Goal: Navigation & Orientation: Find specific page/section

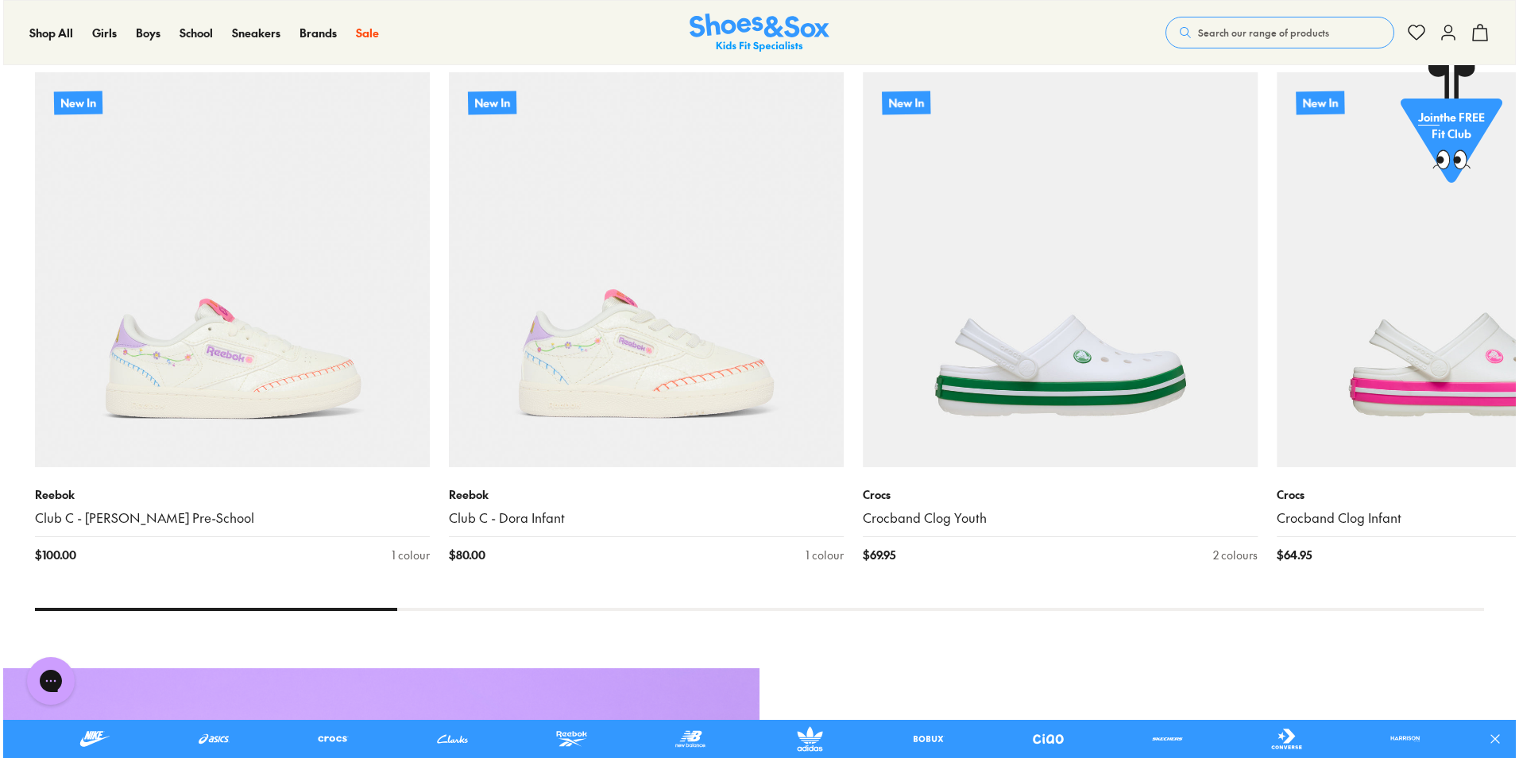
scroll to position [1515, 0]
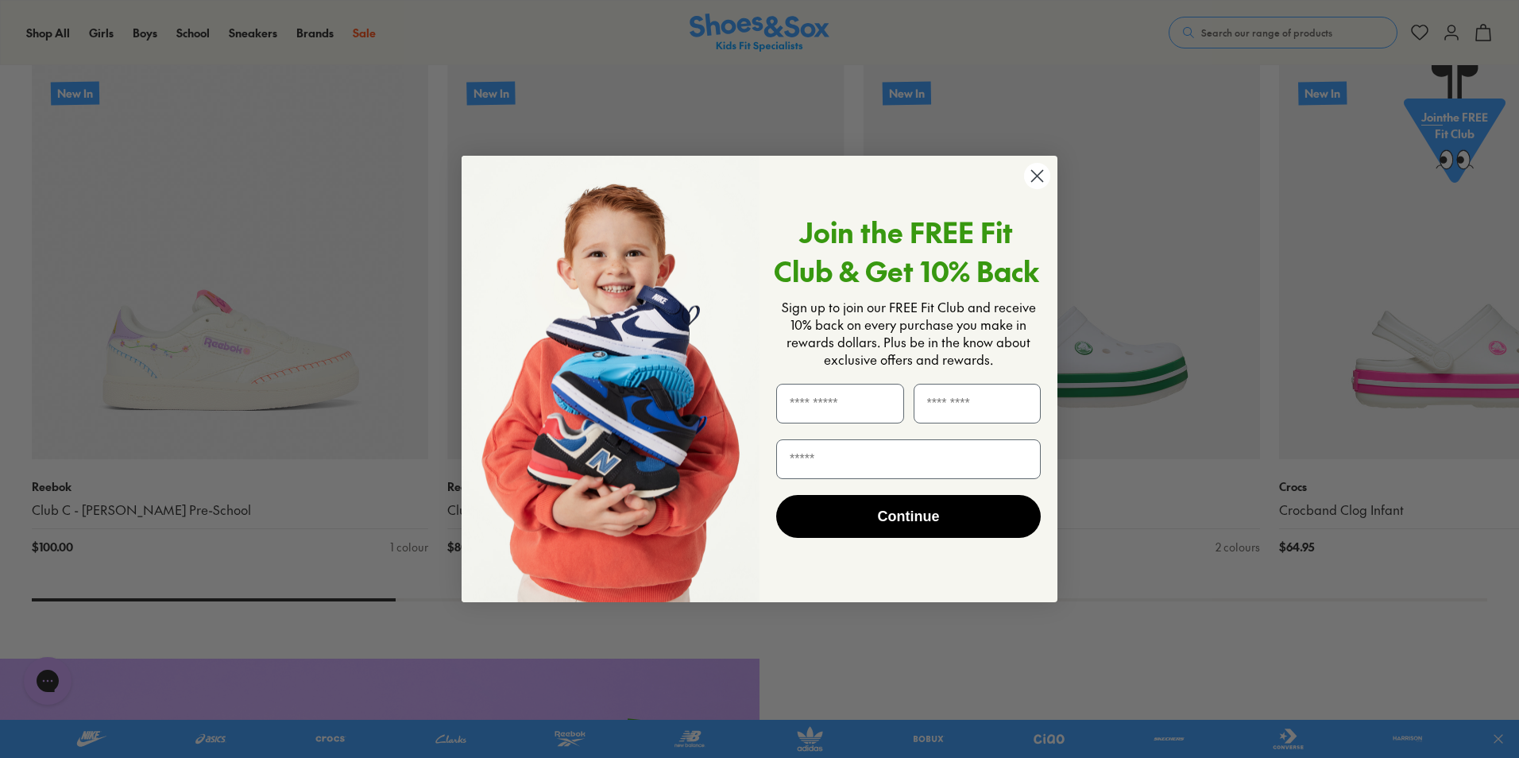
click at [1038, 178] on circle "Close dialog" at bounding box center [1037, 176] width 26 height 26
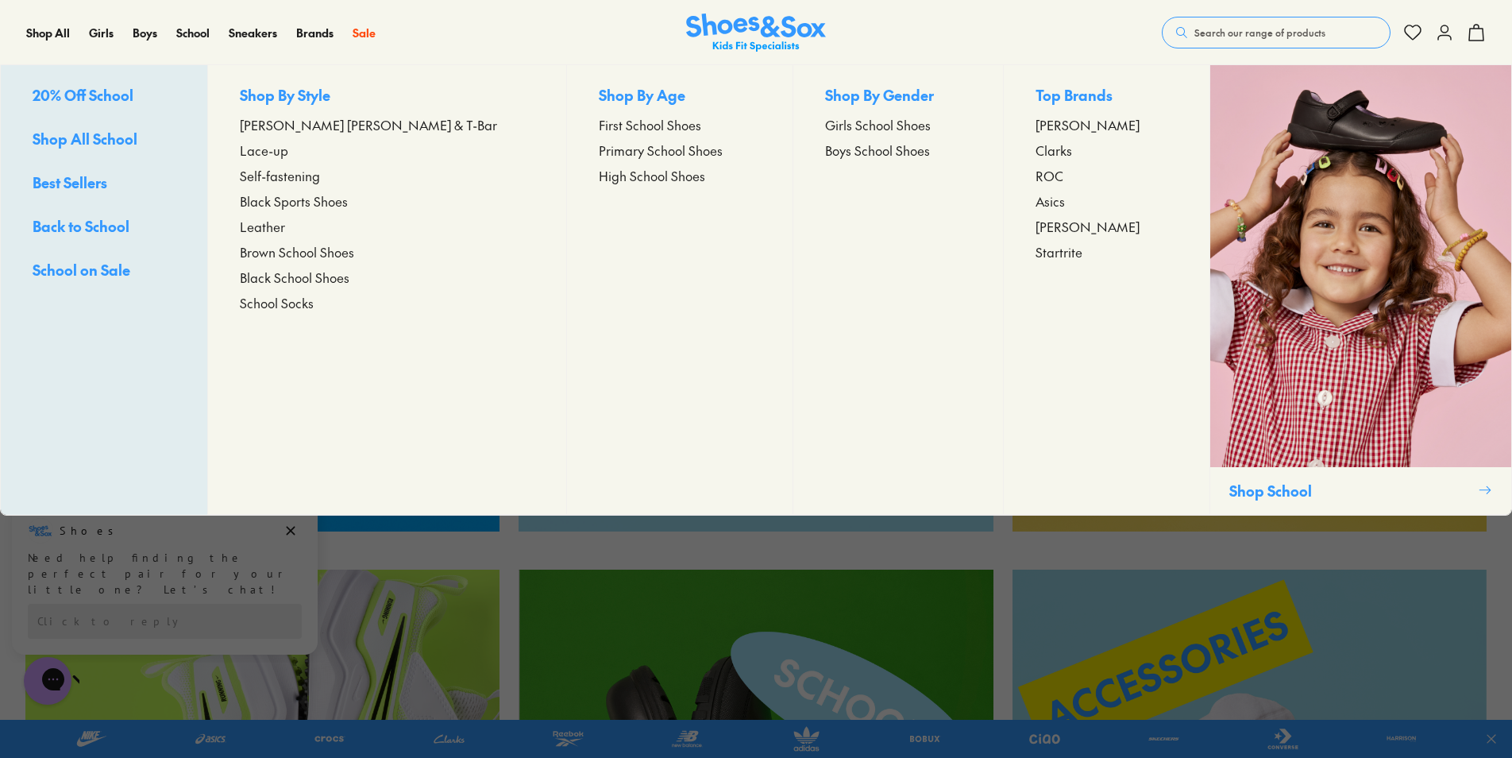
scroll to position [3151, 0]
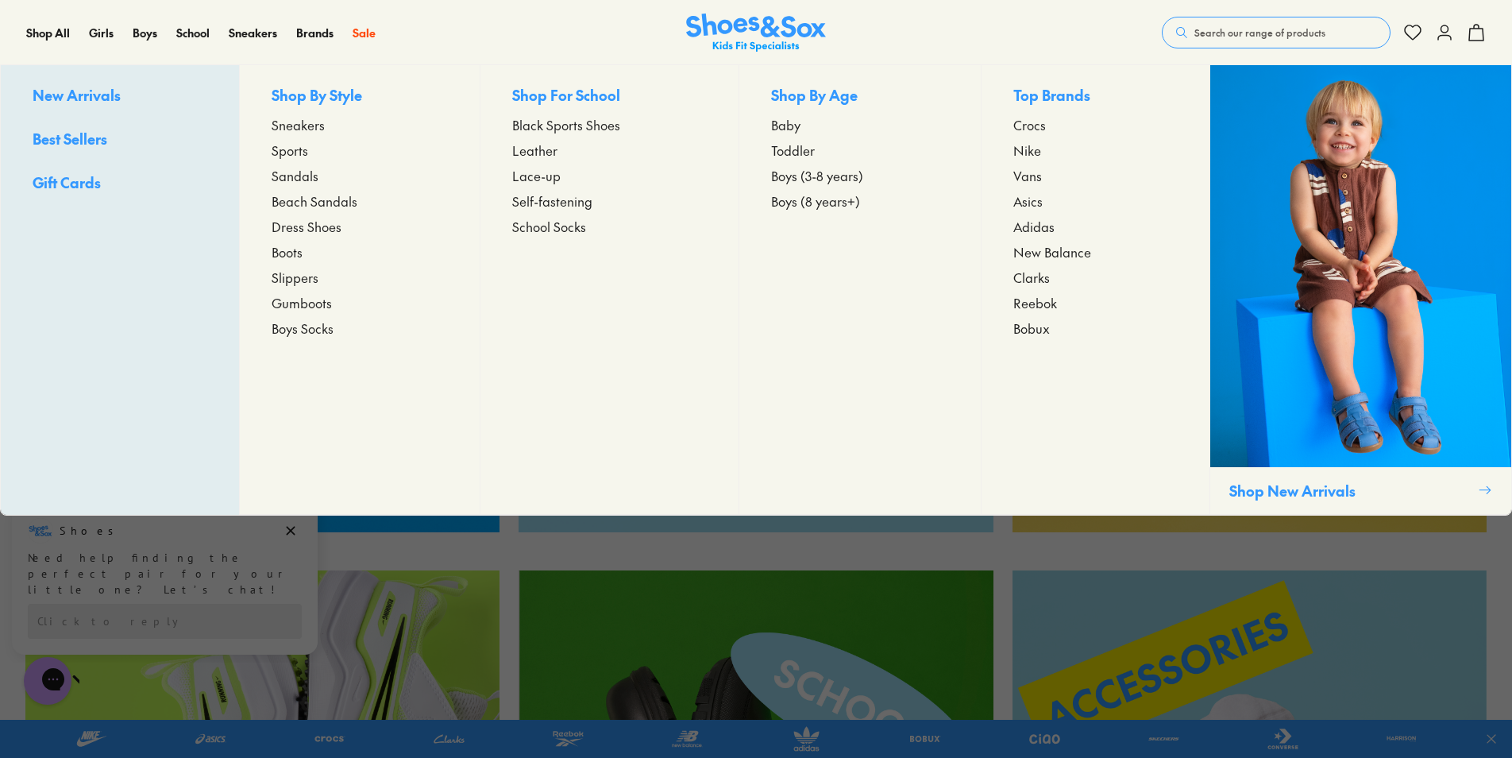
click at [801, 153] on span "Toddler" at bounding box center [793, 150] width 44 height 19
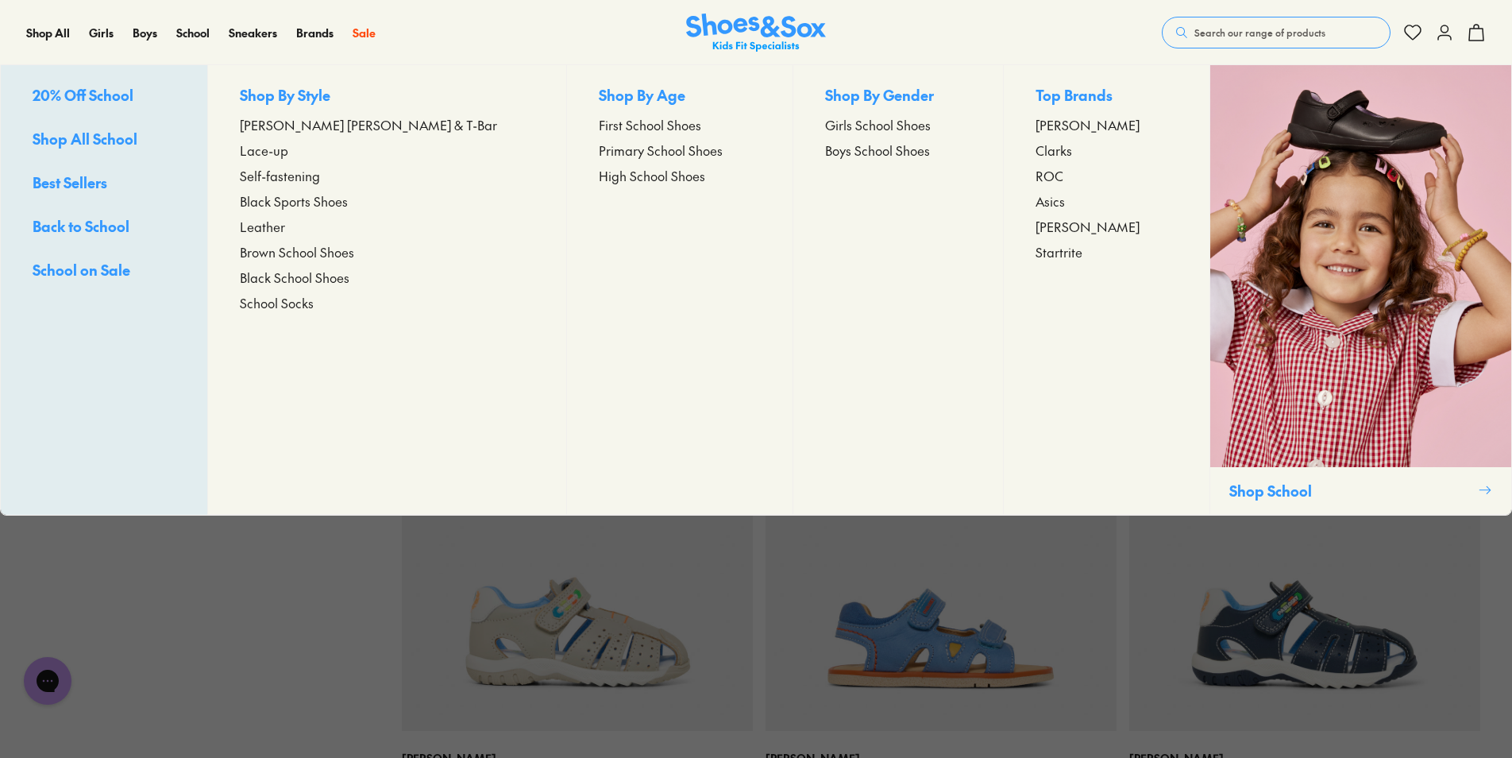
scroll to position [397, 0]
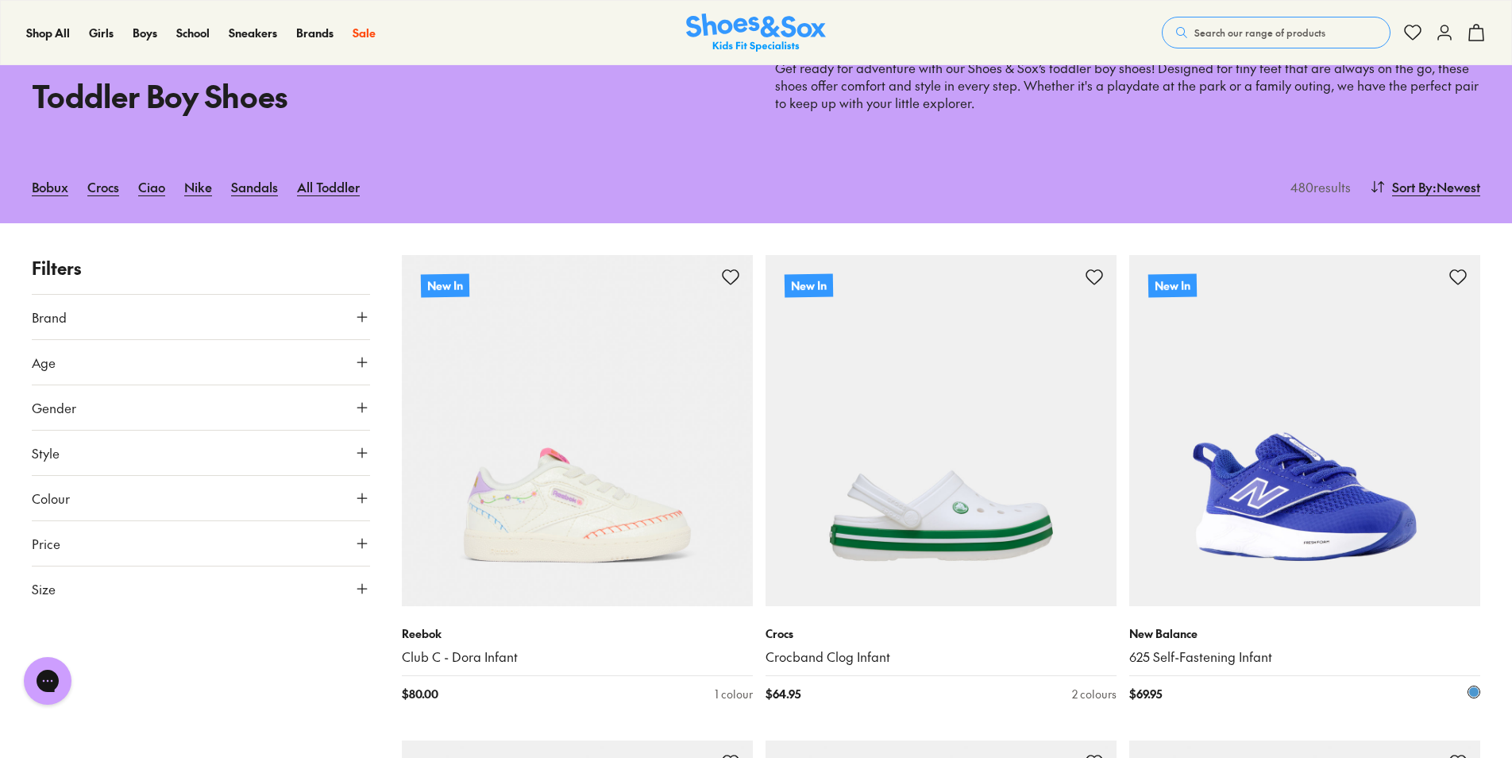
type input "***"
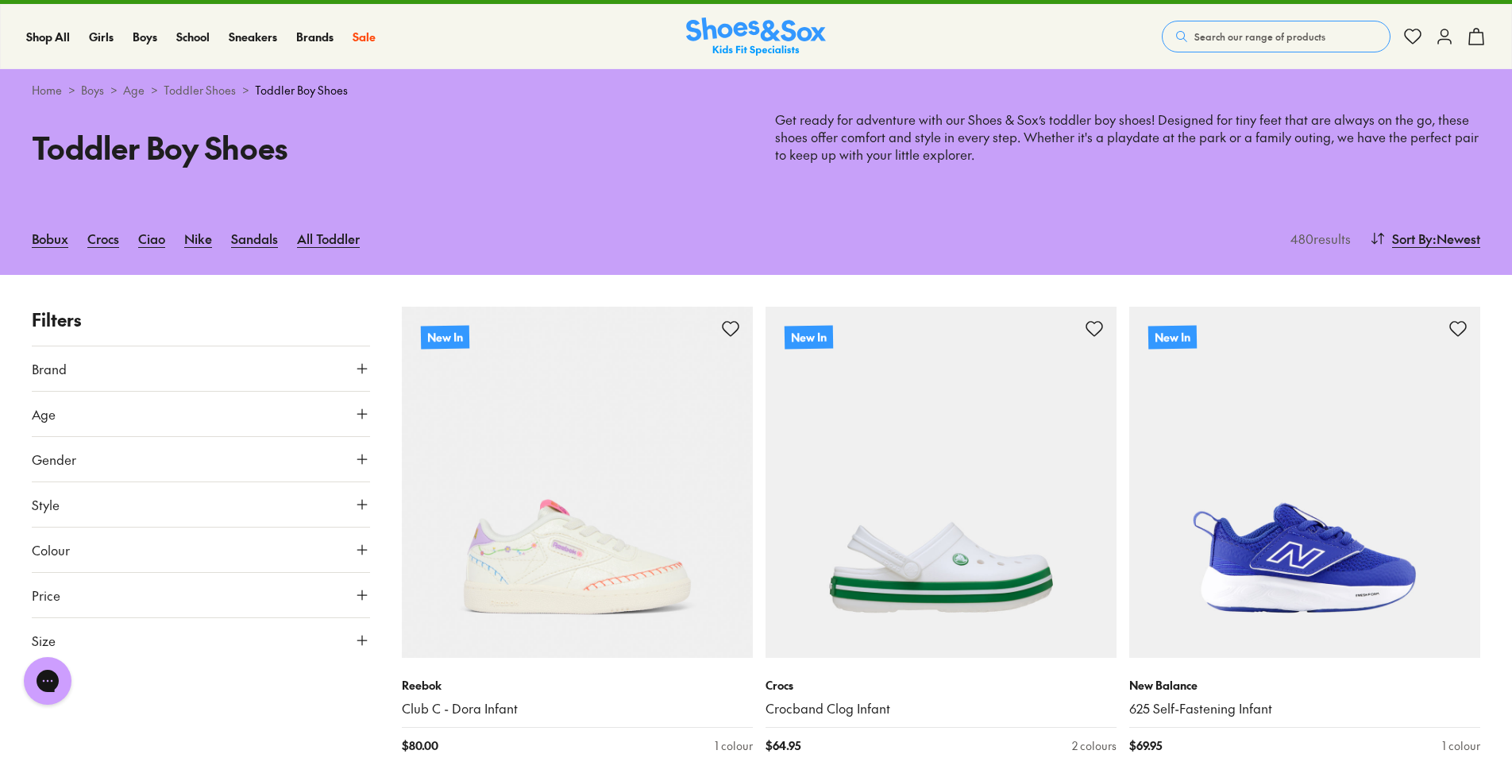
scroll to position [0, 0]
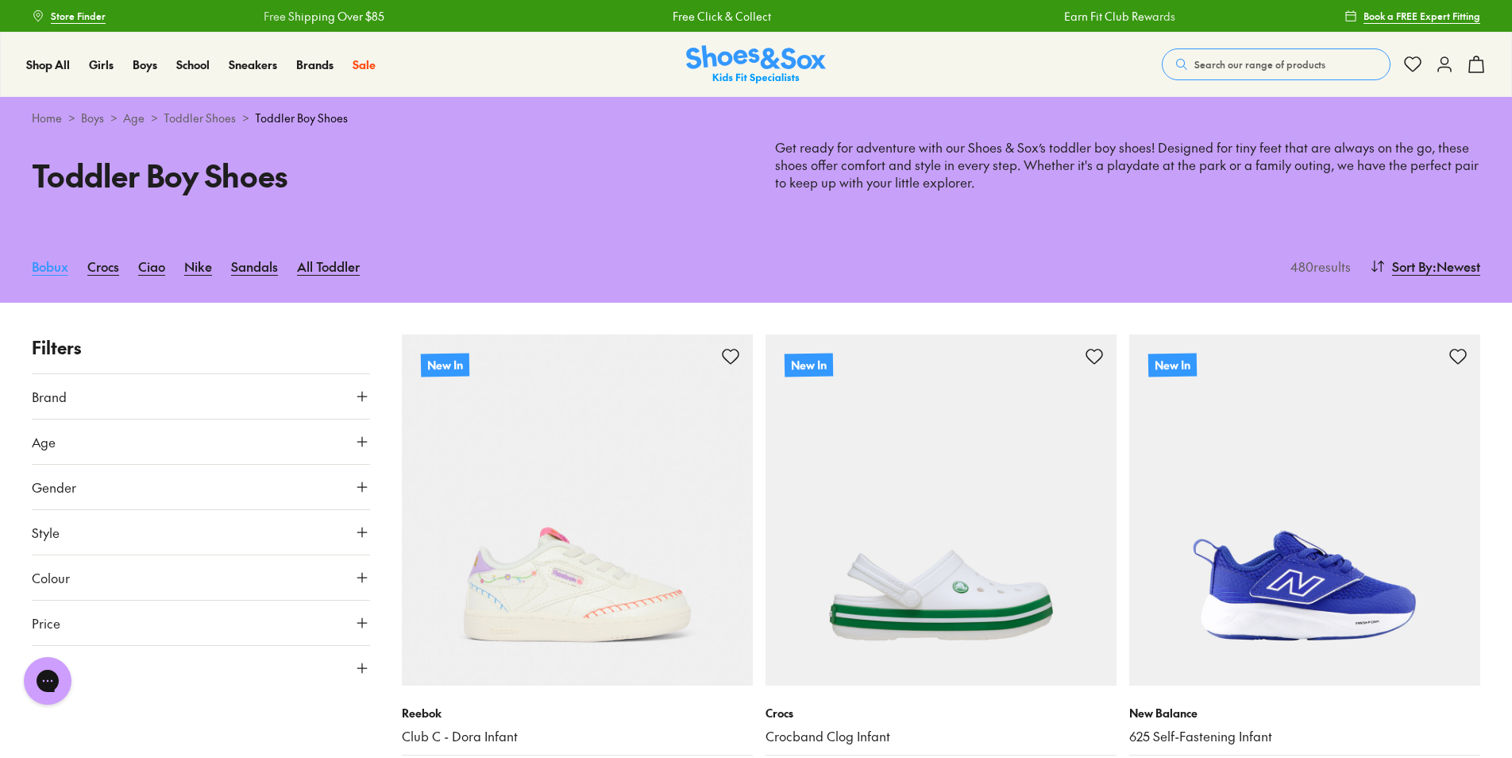
click at [48, 273] on link "Bobux" at bounding box center [50, 266] width 37 height 35
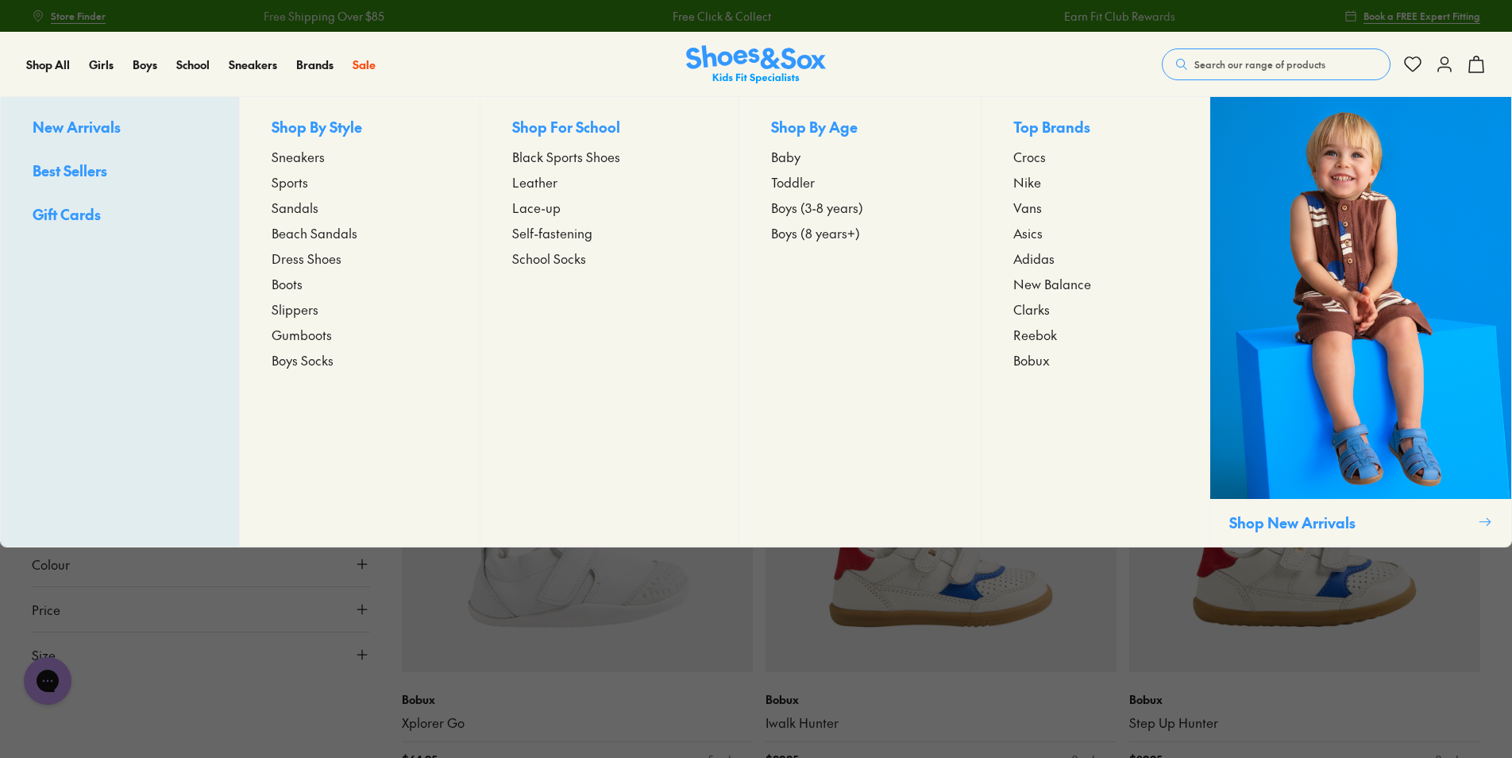
click at [784, 163] on span "Baby" at bounding box center [785, 156] width 29 height 19
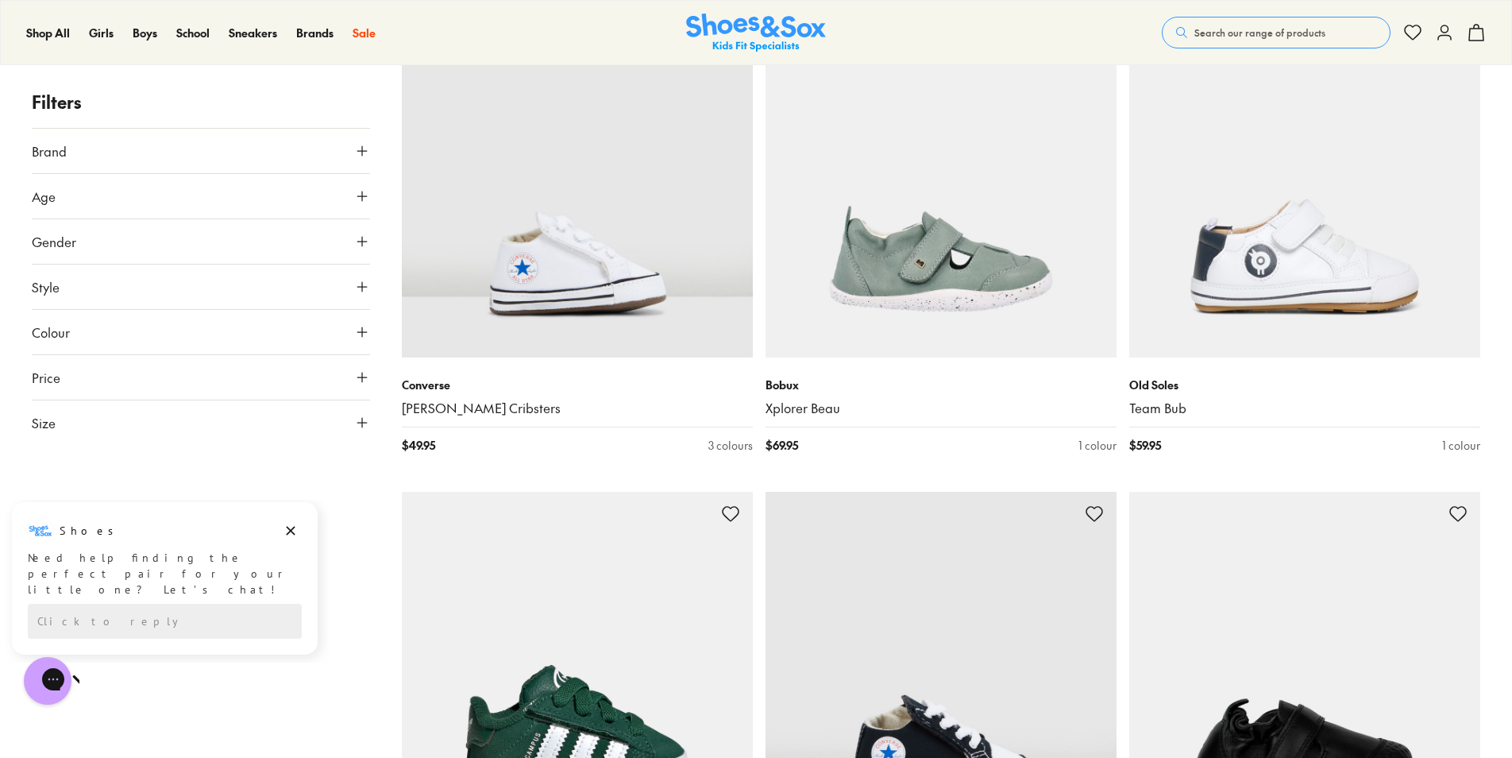
scroll to position [1509, 0]
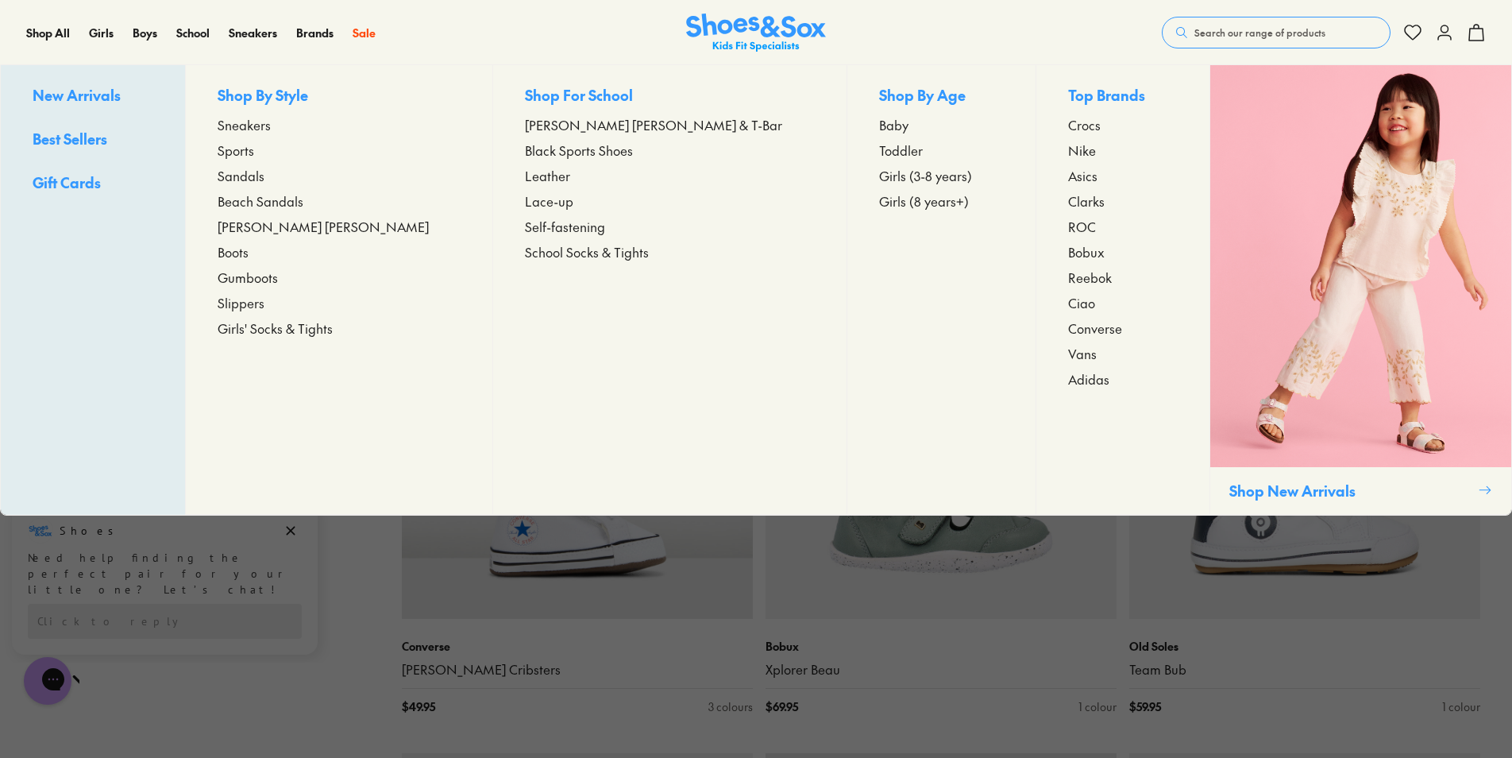
click at [879, 178] on span "Girls (3-8 years)" at bounding box center [925, 175] width 93 height 19
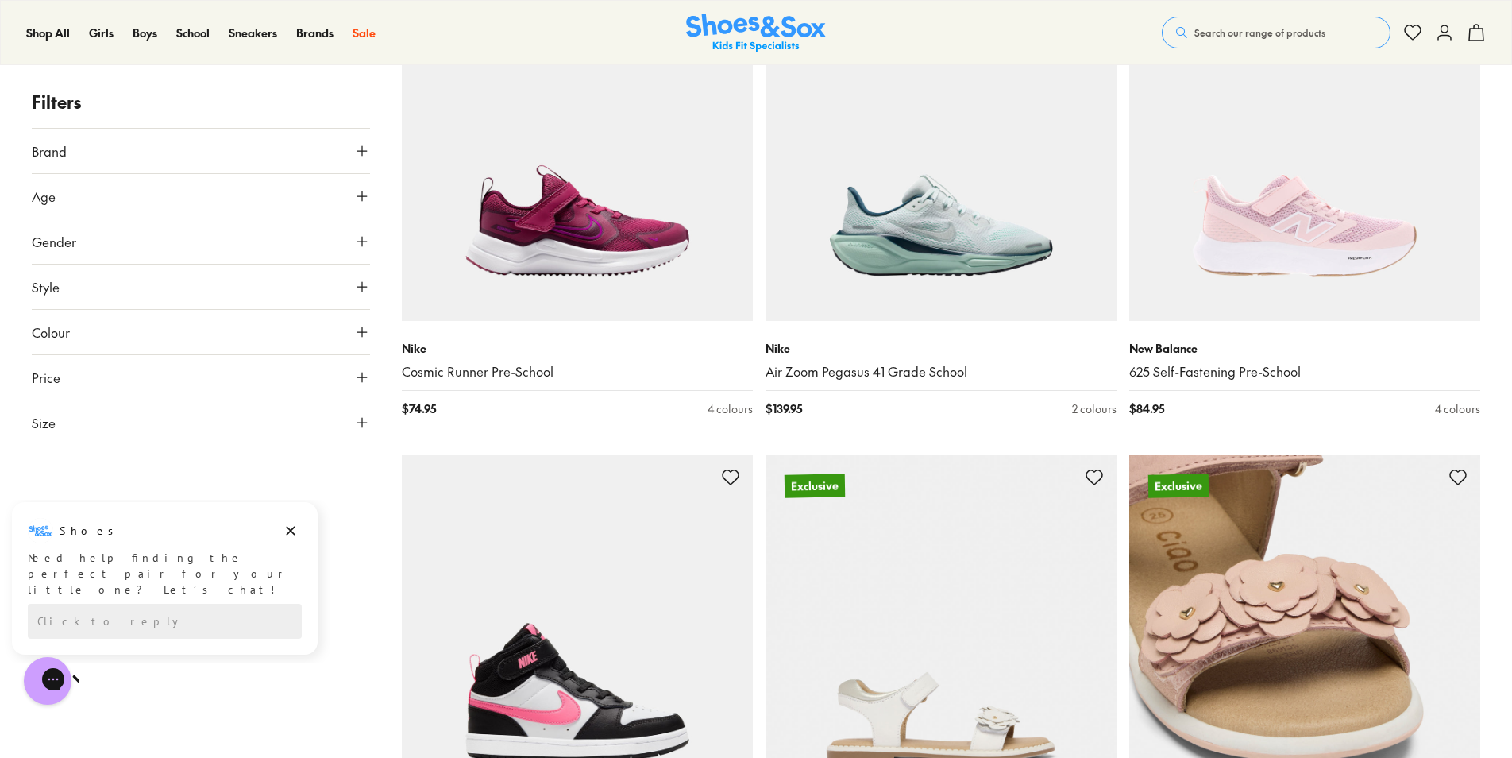
scroll to position [4210, 0]
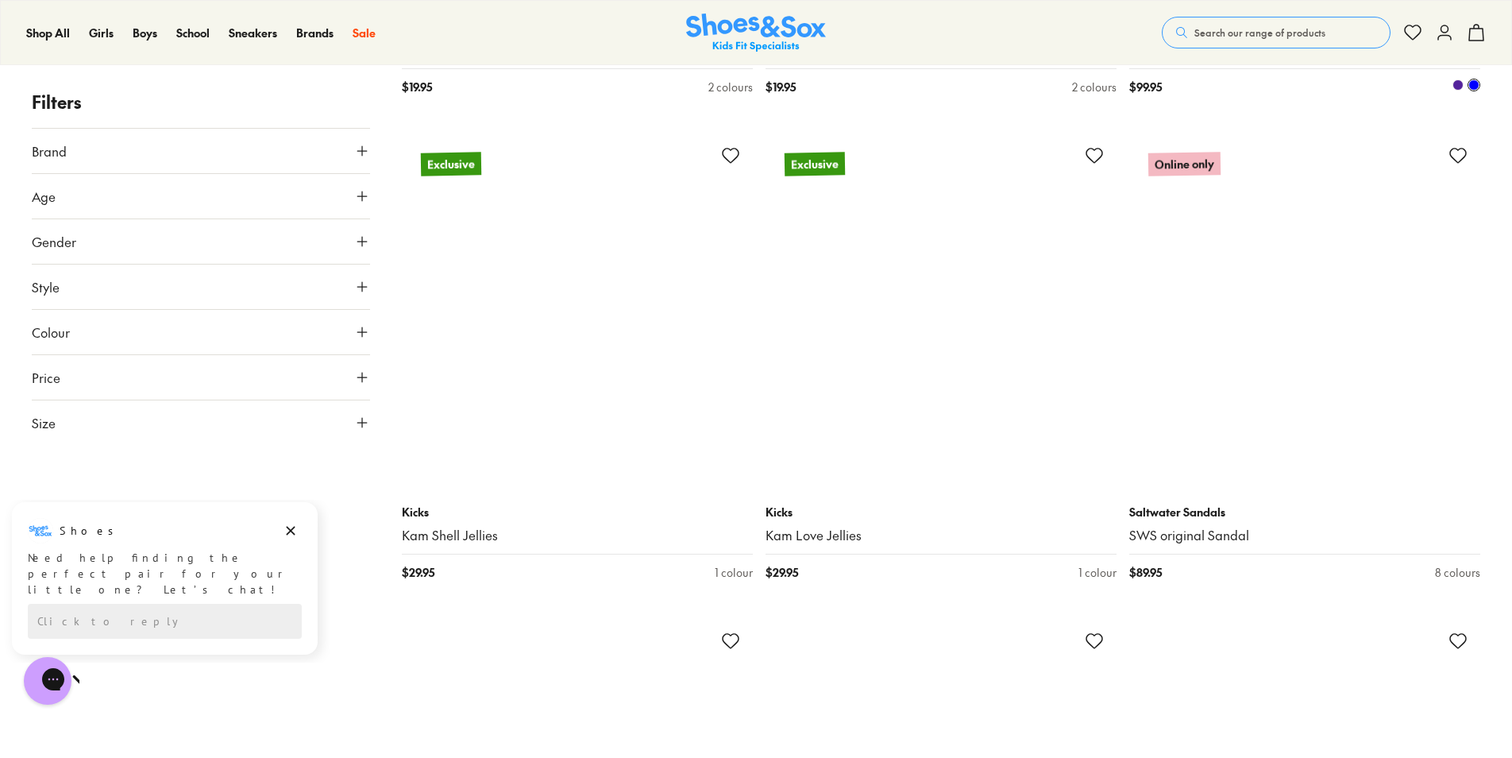
scroll to position [7148, 0]
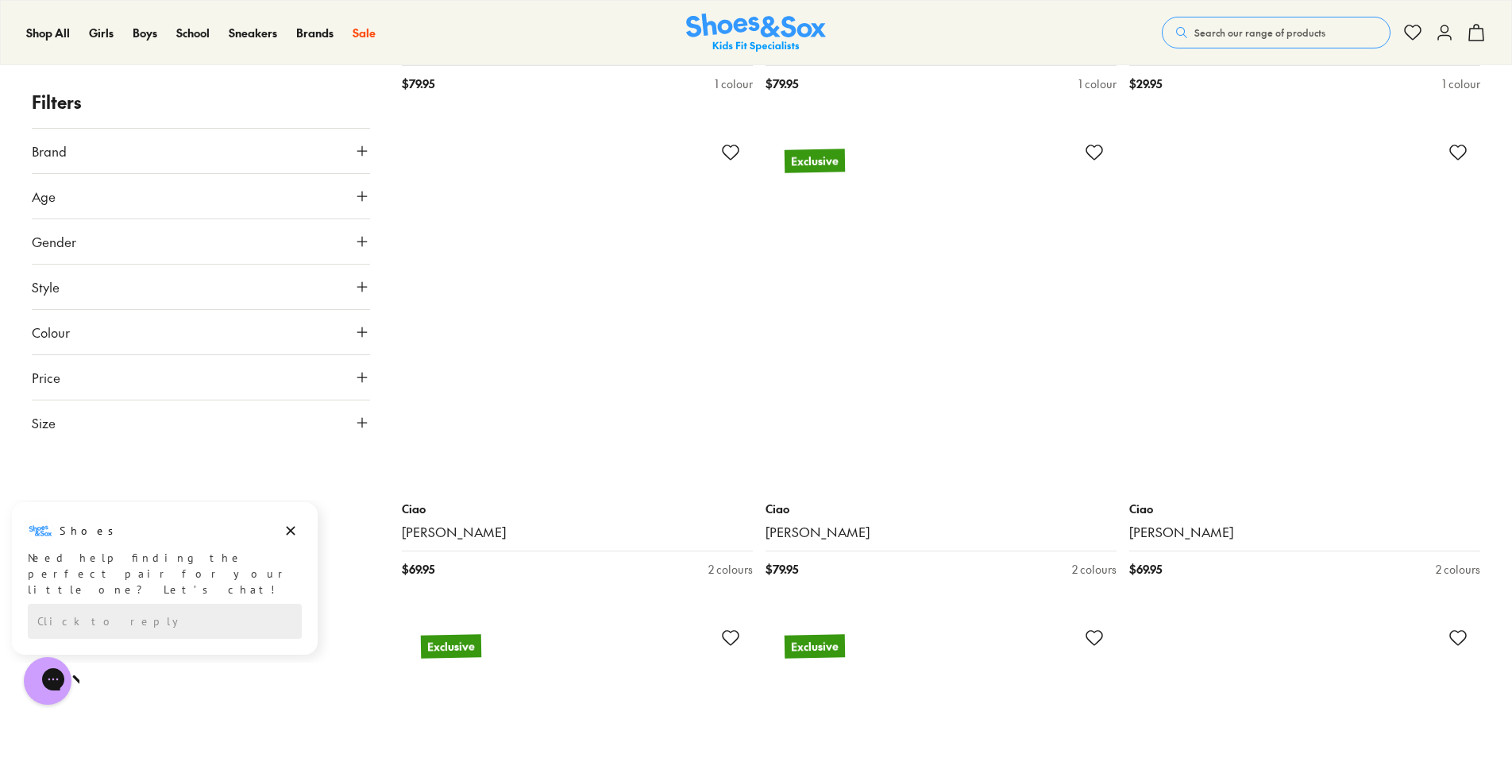
scroll to position [12470, 0]
